Goal: Task Accomplishment & Management: Use online tool/utility

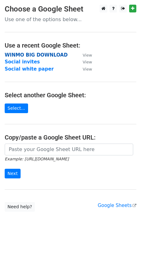
click at [47, 53] on strong "WINMO BIG DOWNLOAD" at bounding box center [36, 55] width 63 height 6
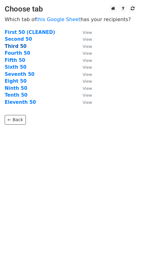
click at [19, 47] on strong "Third 50" at bounding box center [16, 47] width 22 height 6
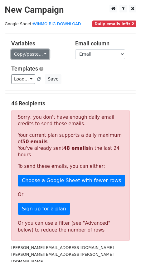
click at [37, 56] on link "Copy/paste..." at bounding box center [30, 54] width 38 height 10
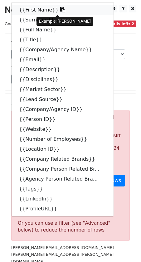
click at [45, 12] on link "{{First Name}}" at bounding box center [63, 10] width 102 height 10
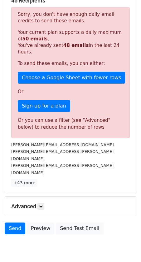
scroll to position [114, 0]
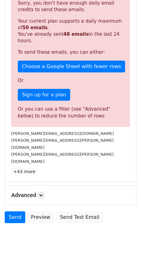
click at [45, 192] on h5 "Advanced" at bounding box center [70, 195] width 118 height 7
click at [44, 192] on link at bounding box center [40, 195] width 7 height 7
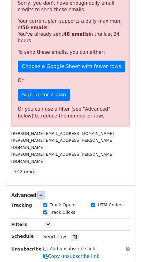
click at [44, 192] on link at bounding box center [40, 195] width 7 height 7
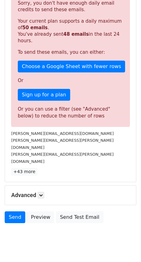
click at [45, 192] on h5 "Advanced" at bounding box center [70, 195] width 118 height 7
click at [43, 193] on icon at bounding box center [41, 195] width 4 height 4
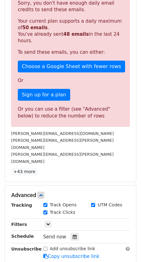
click at [57, 234] on span "Send now" at bounding box center [54, 237] width 23 height 6
click at [73, 235] on icon at bounding box center [74, 237] width 4 height 4
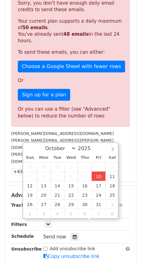
type input "[DATE] 12:00"
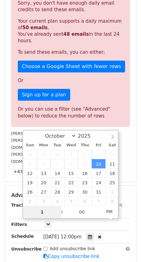
type input "15"
type input "[DATE] 15:00"
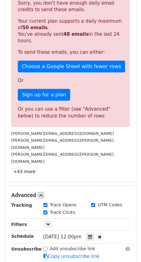
click at [107, 246] on div "Add unsubscribe link Copy unsubscribe link" at bounding box center [87, 253] width 96 height 14
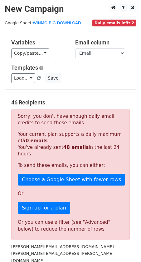
scroll to position [190, 0]
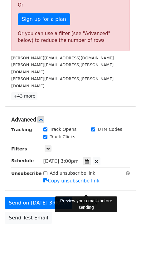
click at [84, 197] on link "Preview" at bounding box center [87, 203] width 27 height 12
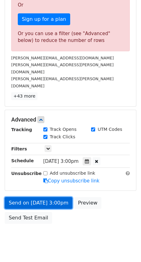
click at [45, 197] on link "Send on [DATE] 3:00pm" at bounding box center [38, 203] width 67 height 12
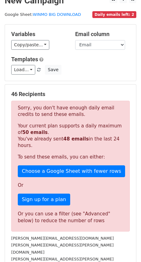
scroll to position [0, 0]
